Goal: Find specific page/section: Find specific page/section

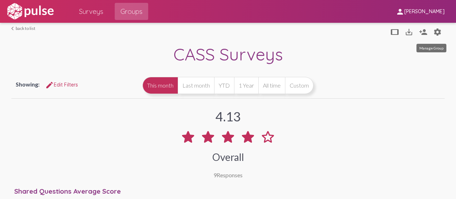
click at [434, 31] on mat-icon "settings" at bounding box center [438, 32] width 9 height 9
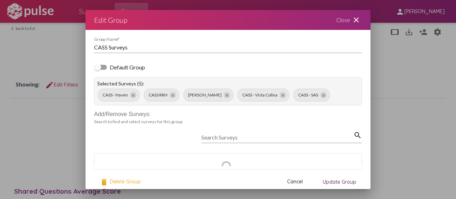
click at [356, 21] on div "Close close" at bounding box center [349, 20] width 43 height 20
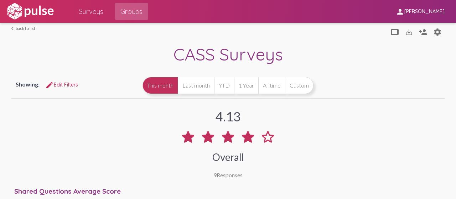
click at [30, 30] on link "arrow_back_ios back to list" at bounding box center [23, 28] width 24 height 5
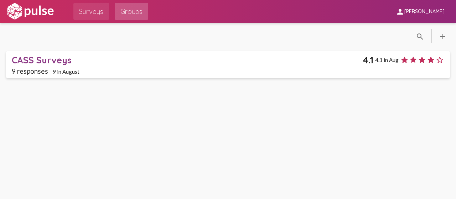
click at [97, 15] on span "Surveys" at bounding box center [91, 11] width 24 height 13
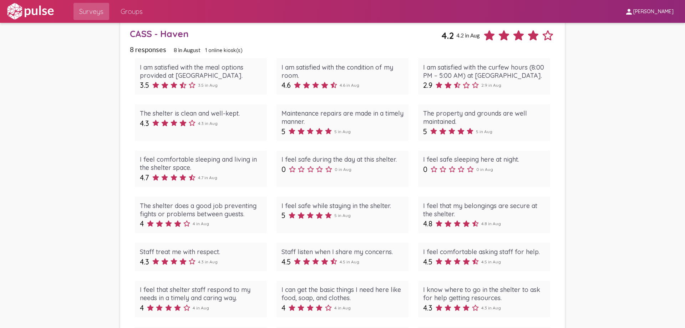
scroll to position [642, 0]
